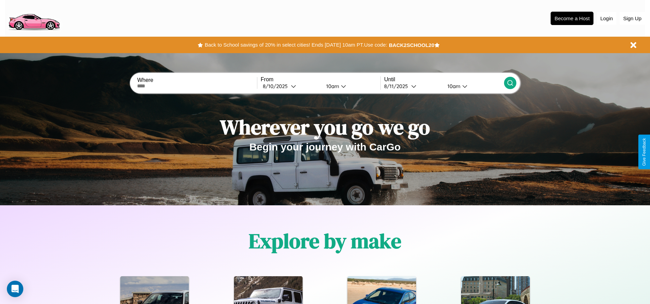
scroll to position [142, 0]
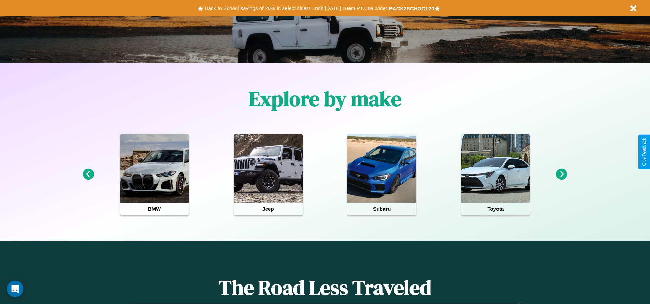
click at [88, 174] on icon at bounding box center [88, 173] width 11 height 11
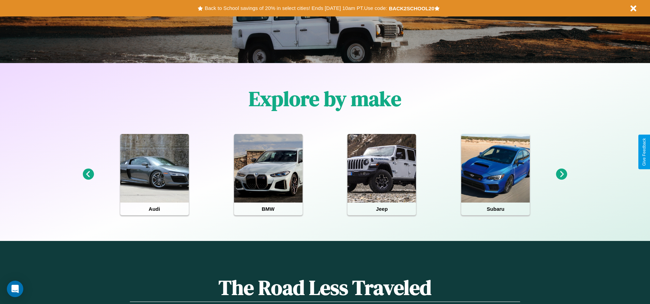
click at [561, 174] on icon at bounding box center [561, 173] width 11 height 11
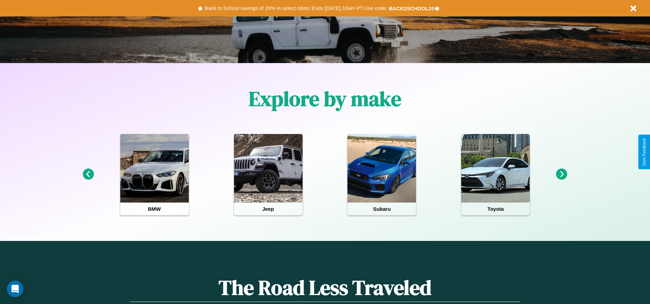
click at [88, 174] on icon at bounding box center [88, 173] width 11 height 11
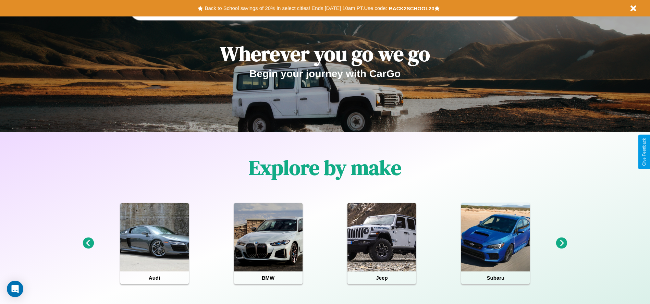
scroll to position [0, 0]
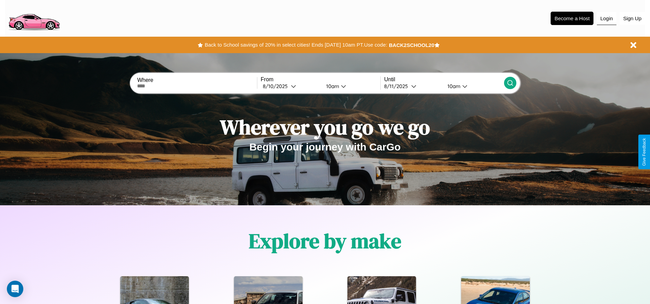
click at [606, 18] on button "Login" at bounding box center [607, 18] width 20 height 13
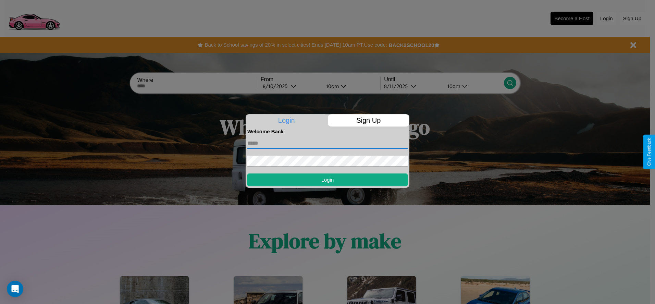
click at [327, 143] on input "text" at bounding box center [327, 143] width 160 height 11
type input "**********"
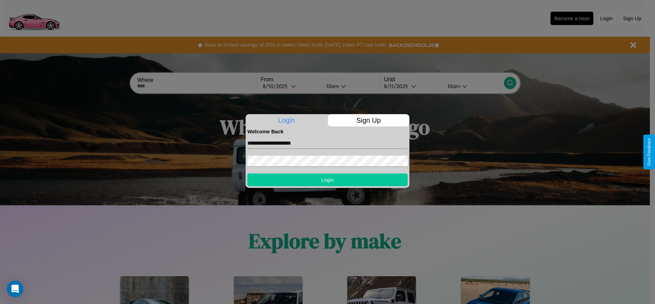
click at [327, 179] on button "Login" at bounding box center [327, 179] width 160 height 13
